Goal: Transaction & Acquisition: Book appointment/travel/reservation

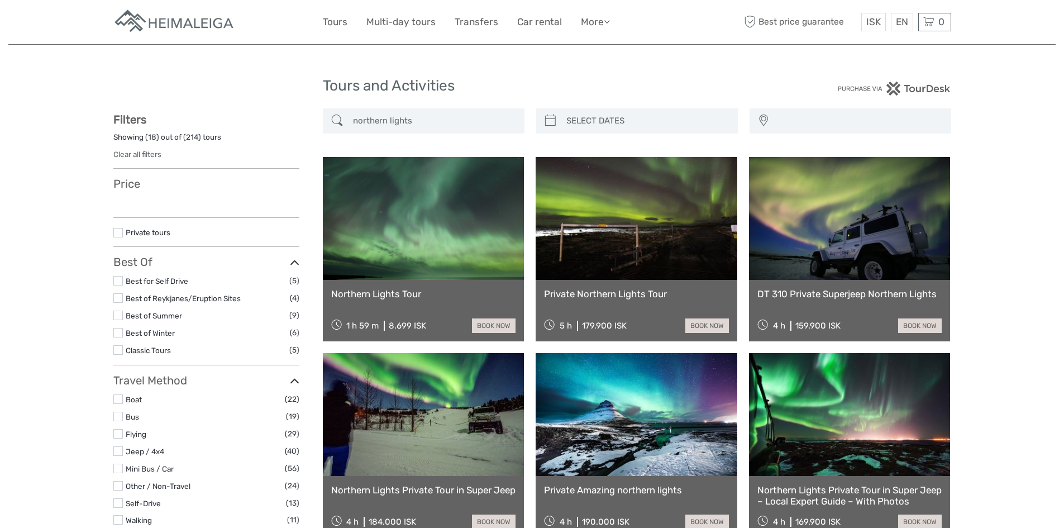
select select
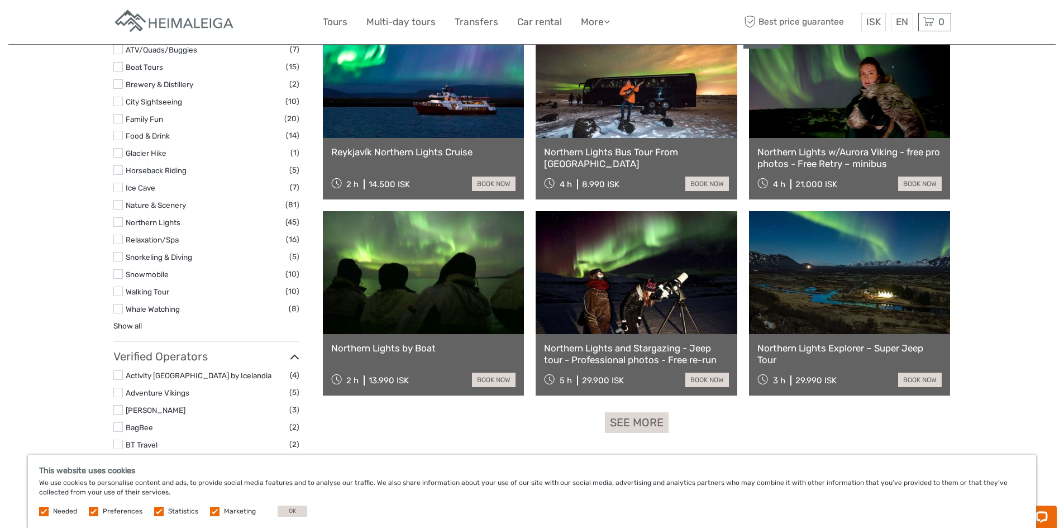
scroll to position [893, 0]
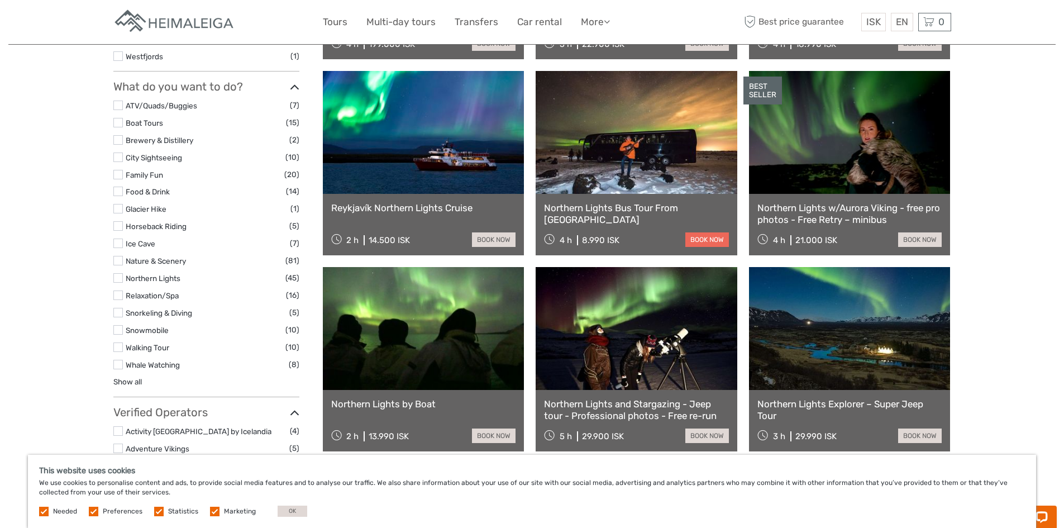
click at [693, 234] on link "book now" at bounding box center [707, 239] width 44 height 15
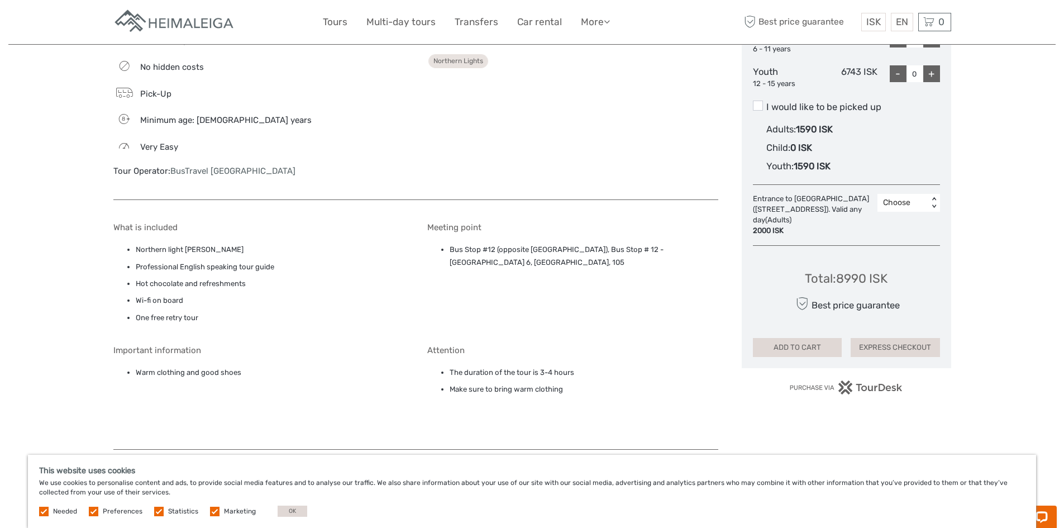
scroll to position [691, 0]
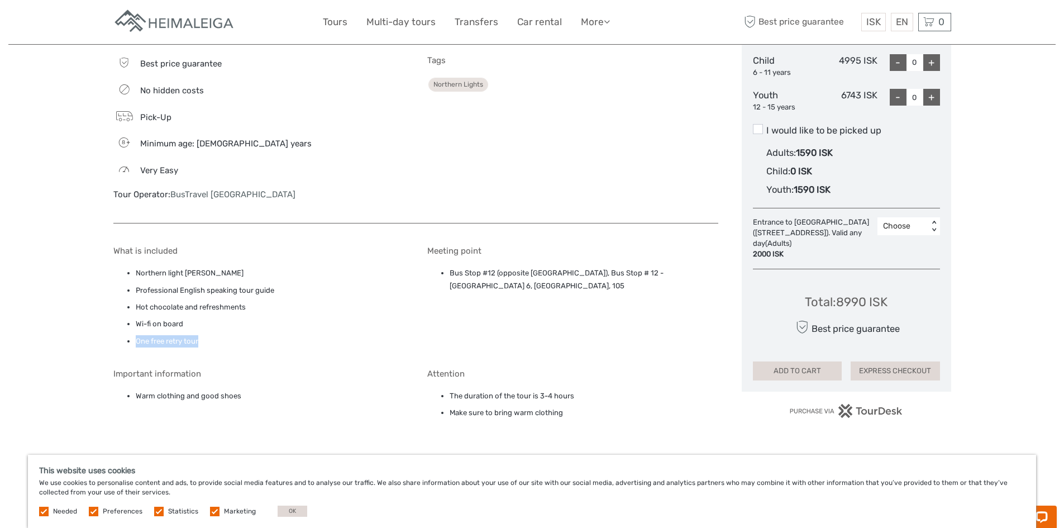
drag, startPoint x: 200, startPoint y: 343, endPoint x: 137, endPoint y: 341, distance: 63.7
click at [137, 341] on li "One free retry tour" at bounding box center [270, 341] width 269 height 12
copy li "One free retry tour"
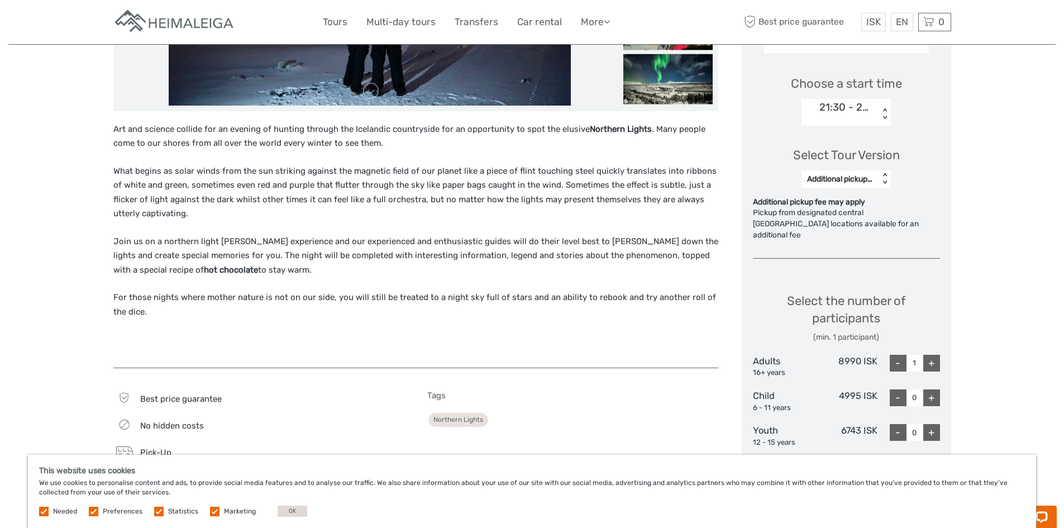
scroll to position [300, 0]
